Goal: Information Seeking & Learning: Learn about a topic

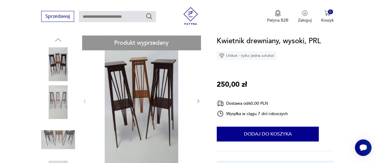
click at [196, 100] on icon "button" at bounding box center [198, 101] width 5 height 5
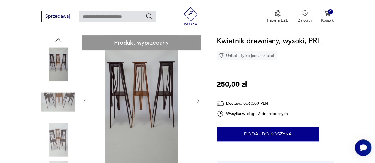
click at [198, 102] on icon "button" at bounding box center [198, 101] width 5 height 5
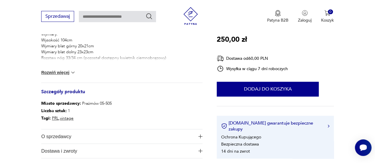
scroll to position [272, 0]
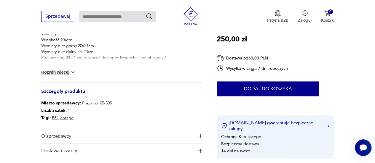
click at [69, 70] on button "Rozwiń więcej" at bounding box center [58, 72] width 34 height 6
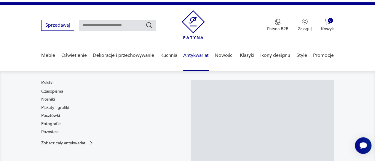
scroll to position [5, 0]
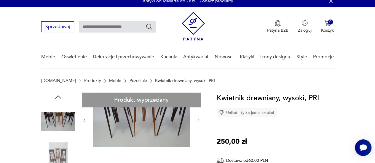
drag, startPoint x: 127, startPoint y: 26, endPoint x: 126, endPoint y: -18, distance: 43.9
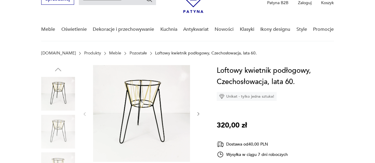
click at [197, 115] on icon "button" at bounding box center [198, 114] width 2 height 3
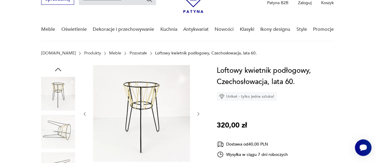
click at [197, 115] on icon "button" at bounding box center [198, 114] width 2 height 3
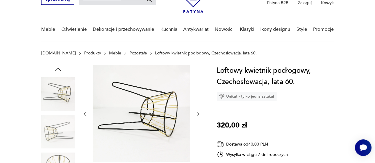
click at [197, 115] on icon "button" at bounding box center [198, 114] width 2 height 3
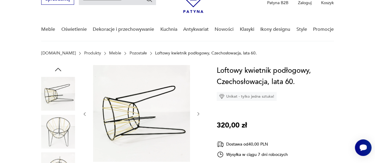
click at [197, 115] on icon "button" at bounding box center [198, 114] width 2 height 3
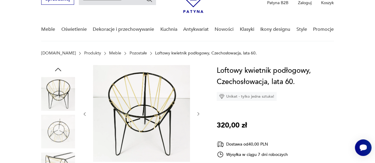
click at [197, 115] on icon "button" at bounding box center [198, 114] width 2 height 3
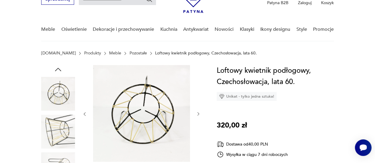
click at [197, 115] on icon "button" at bounding box center [198, 114] width 2 height 3
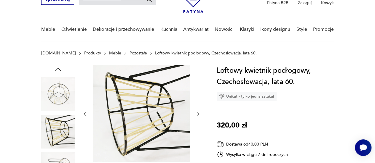
click at [197, 115] on icon "button" at bounding box center [198, 114] width 2 height 3
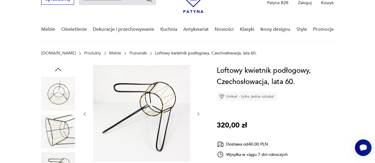
click at [197, 115] on icon "button" at bounding box center [198, 114] width 2 height 3
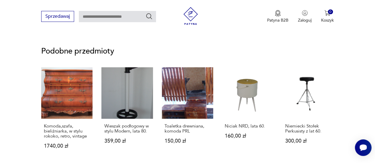
scroll to position [459, 0]
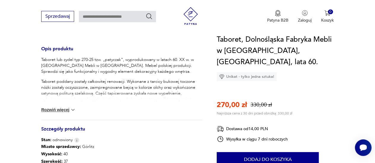
scroll to position [240, 0]
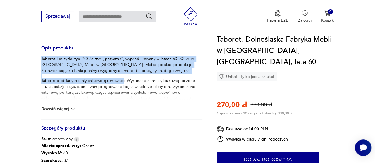
drag, startPoint x: 123, startPoint y: 75, endPoint x: 39, endPoint y: 53, distance: 87.6
click at [39, 53] on section "Sale Opis produktu Taboret lub zydel typ 270-25 tzw. „patyczak”, wyprodukowany …" at bounding box center [187, 60] width 375 height 394
copy div "Taboret lub zydel typ 270-25 tzw. „patyczak”, wyprodukowany w latach 60. XX w. …"
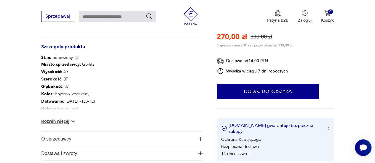
scroll to position [326, 0]
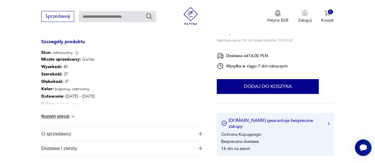
click at [57, 128] on span "O sprzedawcy" at bounding box center [117, 134] width 153 height 14
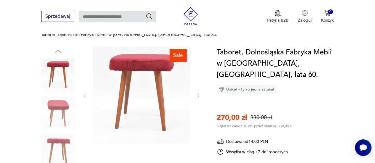
scroll to position [59, 0]
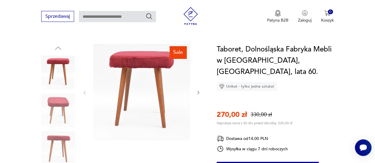
click at [200, 90] on icon "button" at bounding box center [198, 92] width 5 height 5
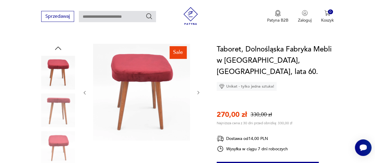
click at [200, 90] on icon "button" at bounding box center [198, 92] width 5 height 5
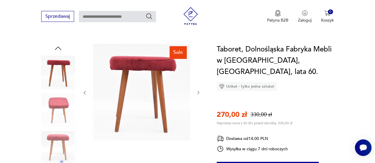
click at [200, 90] on icon "button" at bounding box center [198, 92] width 5 height 5
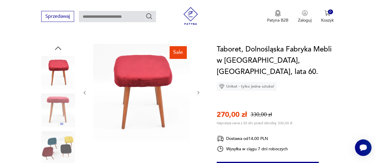
click at [200, 90] on icon "button" at bounding box center [198, 92] width 5 height 5
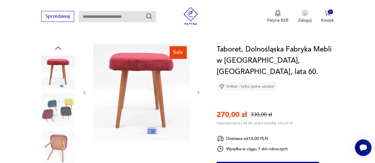
click at [200, 90] on icon "button" at bounding box center [198, 92] width 5 height 5
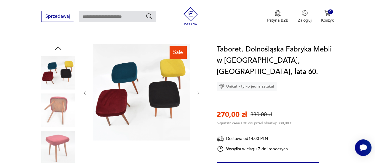
click at [200, 90] on icon "button" at bounding box center [198, 92] width 5 height 5
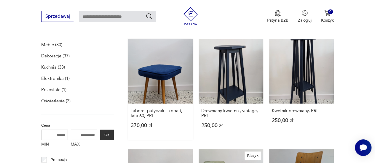
click at [170, 86] on link "Taboret patyczak - kobalt, lata 60, PRL 370,00 zł" at bounding box center [160, 89] width 65 height 101
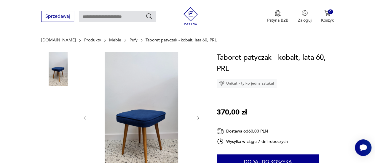
scroll to position [69, 0]
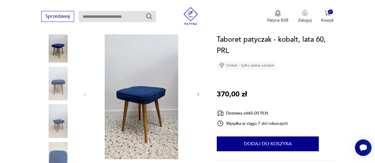
click at [197, 96] on icon "button" at bounding box center [198, 94] width 5 height 5
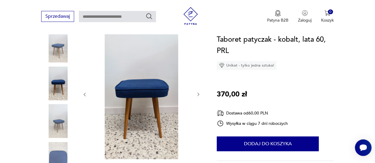
click at [197, 96] on icon "button" at bounding box center [198, 94] width 5 height 5
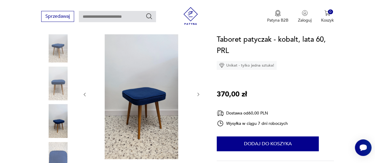
click at [197, 96] on icon "button" at bounding box center [198, 94] width 5 height 5
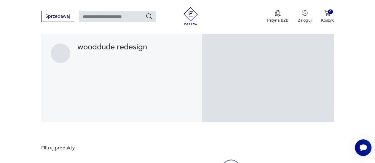
scroll to position [191, 0]
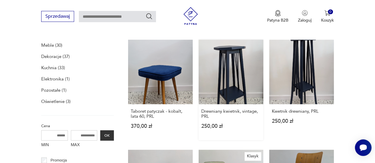
click at [228, 66] on link "Drewniany kwietnik, vintage, PRL 250,00 zł" at bounding box center [230, 90] width 65 height 101
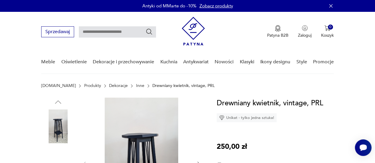
scroll to position [67, 0]
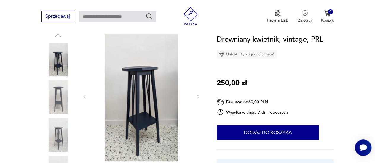
click at [198, 97] on icon "button" at bounding box center [198, 96] width 2 height 3
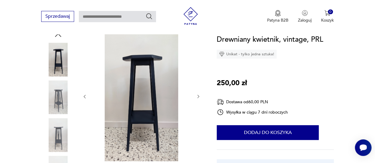
click at [198, 97] on icon "button" at bounding box center [198, 96] width 2 height 3
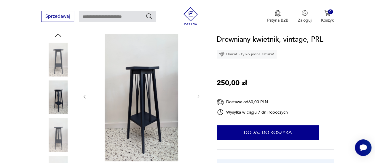
click at [198, 97] on icon "button" at bounding box center [198, 96] width 2 height 3
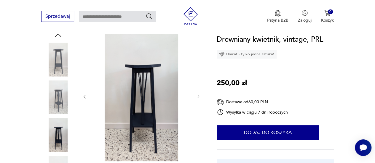
click at [198, 97] on icon "button" at bounding box center [198, 96] width 2 height 3
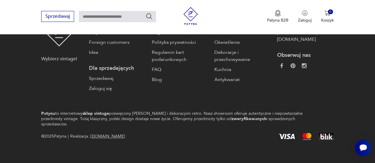
scroll to position [191, 0]
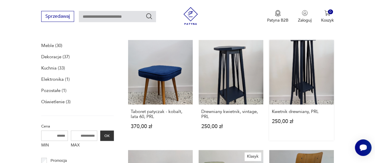
click at [300, 92] on link "Kwetnik drewniany, PRL 250,00 zł" at bounding box center [301, 90] width 65 height 101
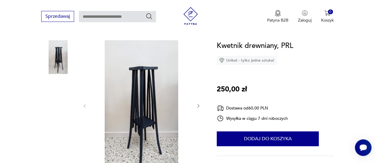
scroll to position [60, 0]
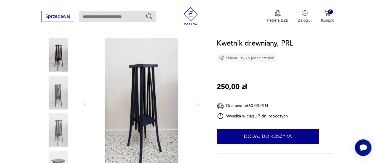
click at [198, 104] on icon "button" at bounding box center [198, 103] width 5 height 5
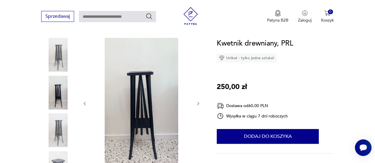
click at [198, 104] on icon "button" at bounding box center [198, 103] width 5 height 5
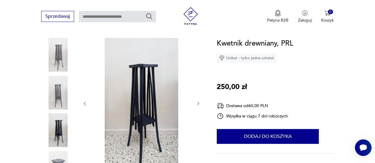
click at [198, 104] on icon "button" at bounding box center [198, 103] width 5 height 5
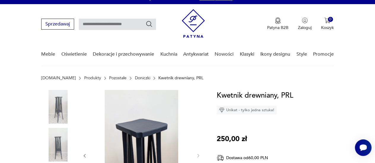
scroll to position [5, 0]
